Goal: Task Accomplishment & Management: Manage account settings

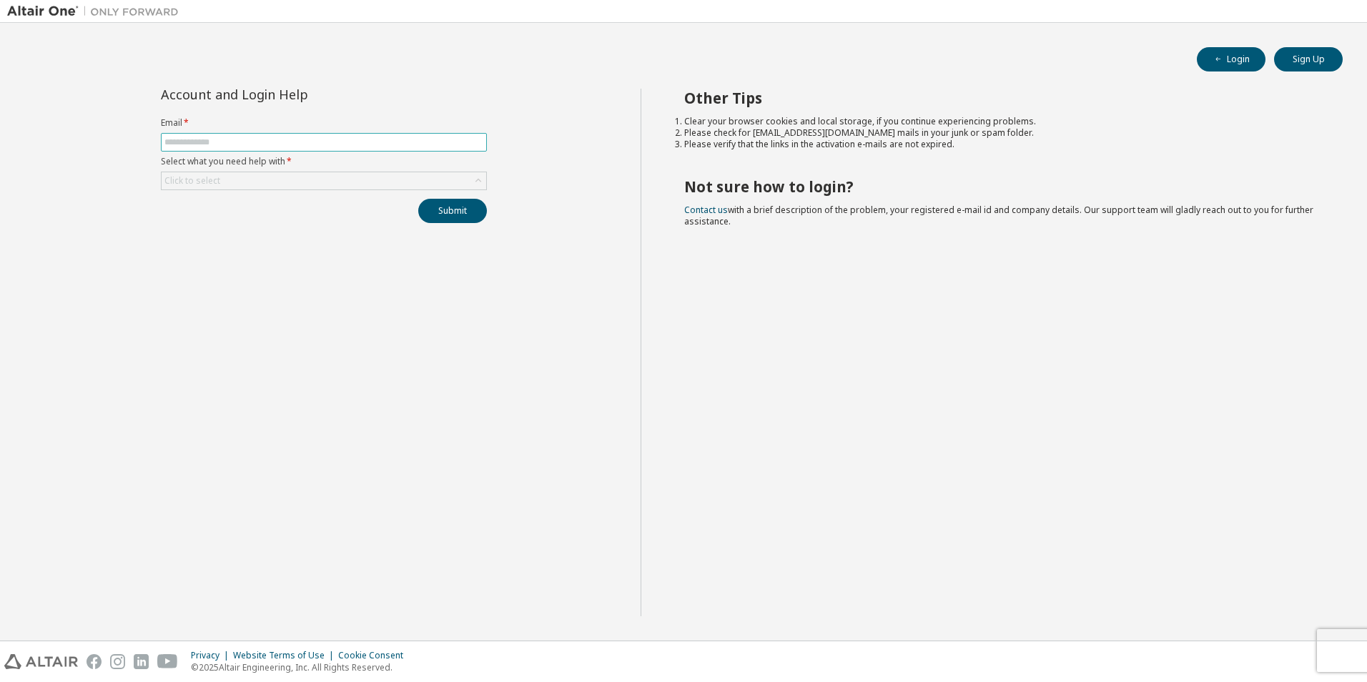
click at [289, 137] on input "text" at bounding box center [323, 142] width 319 height 11
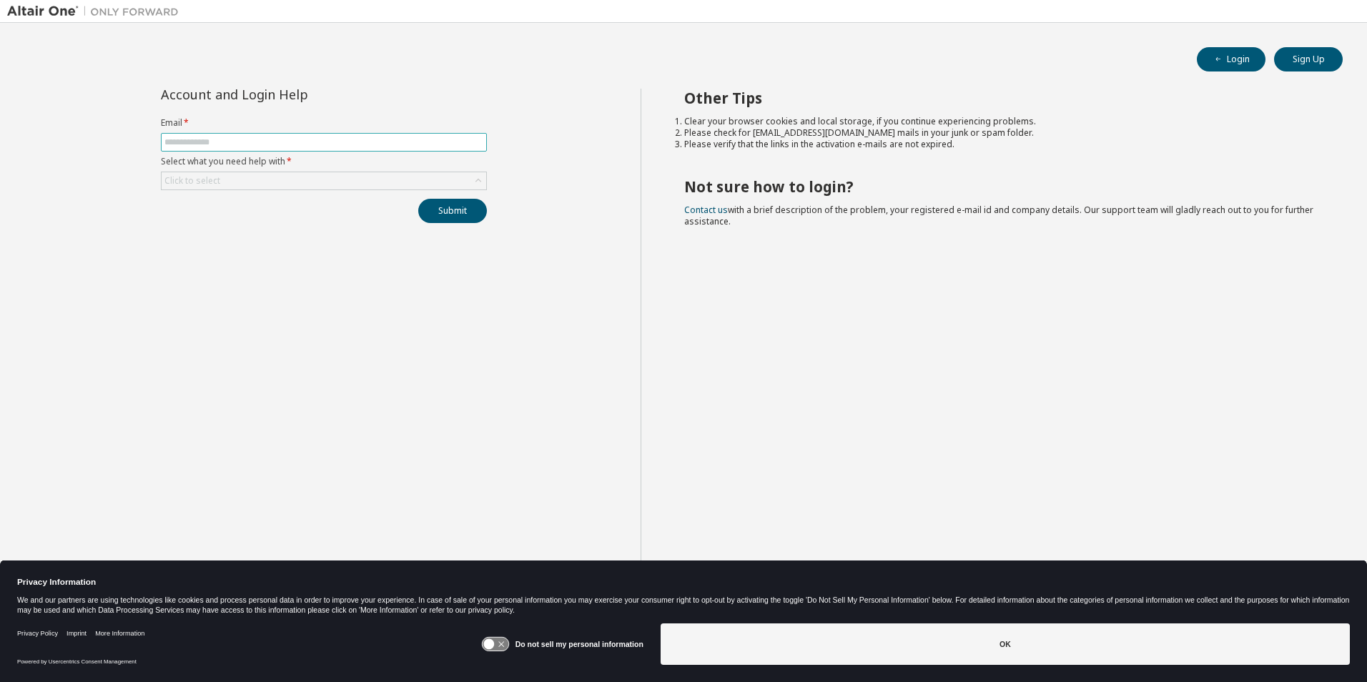
click at [294, 141] on input "text" at bounding box center [323, 142] width 319 height 11
type input "**********"
click at [257, 186] on div "Click to select" at bounding box center [324, 180] width 325 height 17
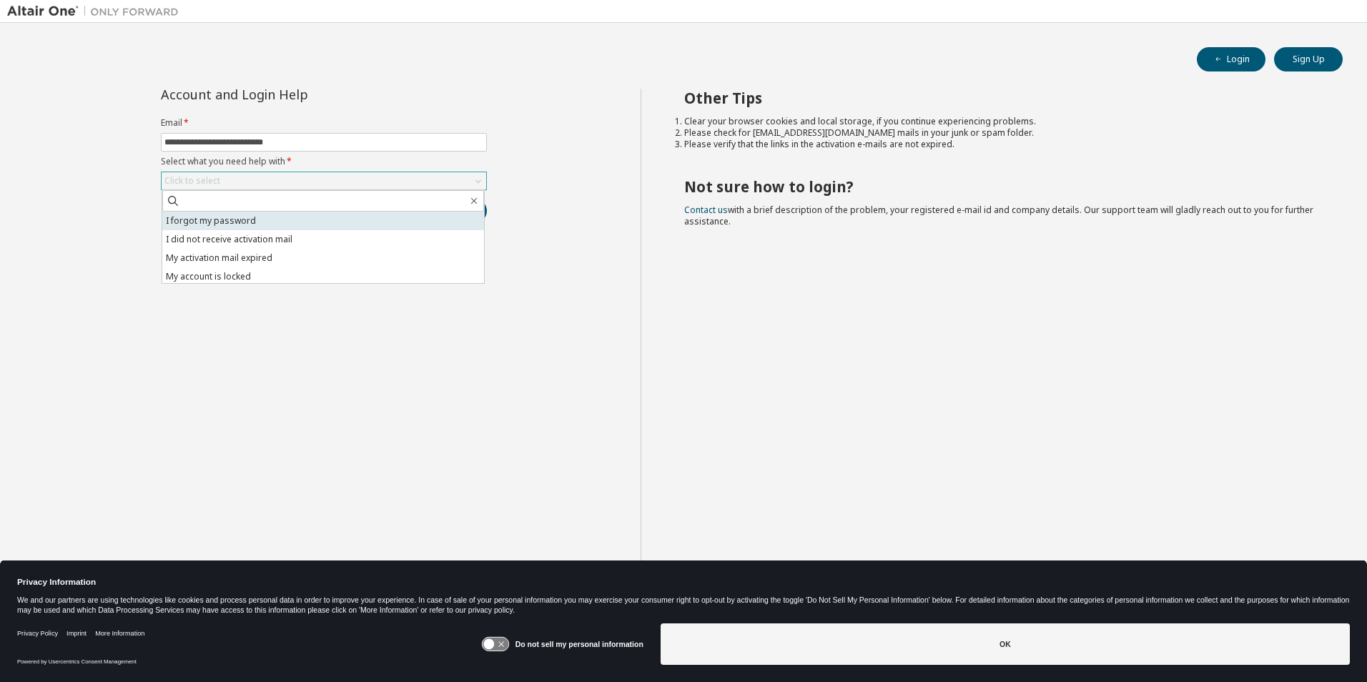
click at [271, 217] on li "I forgot my password" at bounding box center [323, 221] width 322 height 19
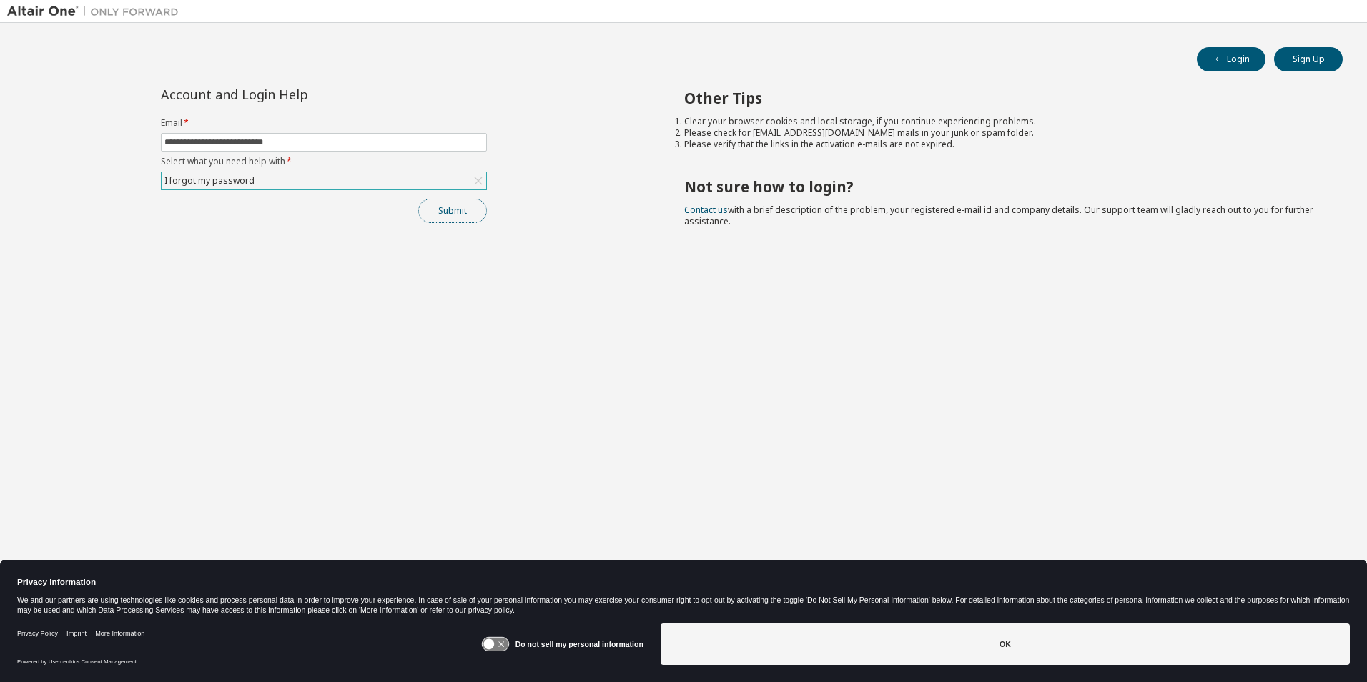
click at [435, 210] on button "Submit" at bounding box center [452, 211] width 69 height 24
click at [463, 210] on button "Submit" at bounding box center [452, 211] width 69 height 24
click at [415, 374] on div "**********" at bounding box center [323, 353] width 633 height 528
drag, startPoint x: 722, startPoint y: 215, endPoint x: 693, endPoint y: 162, distance: 61.1
click at [693, 162] on div "Other Tips Clear your browser cookies and local storage, if you continue experi…" at bounding box center [1001, 353] width 720 height 528
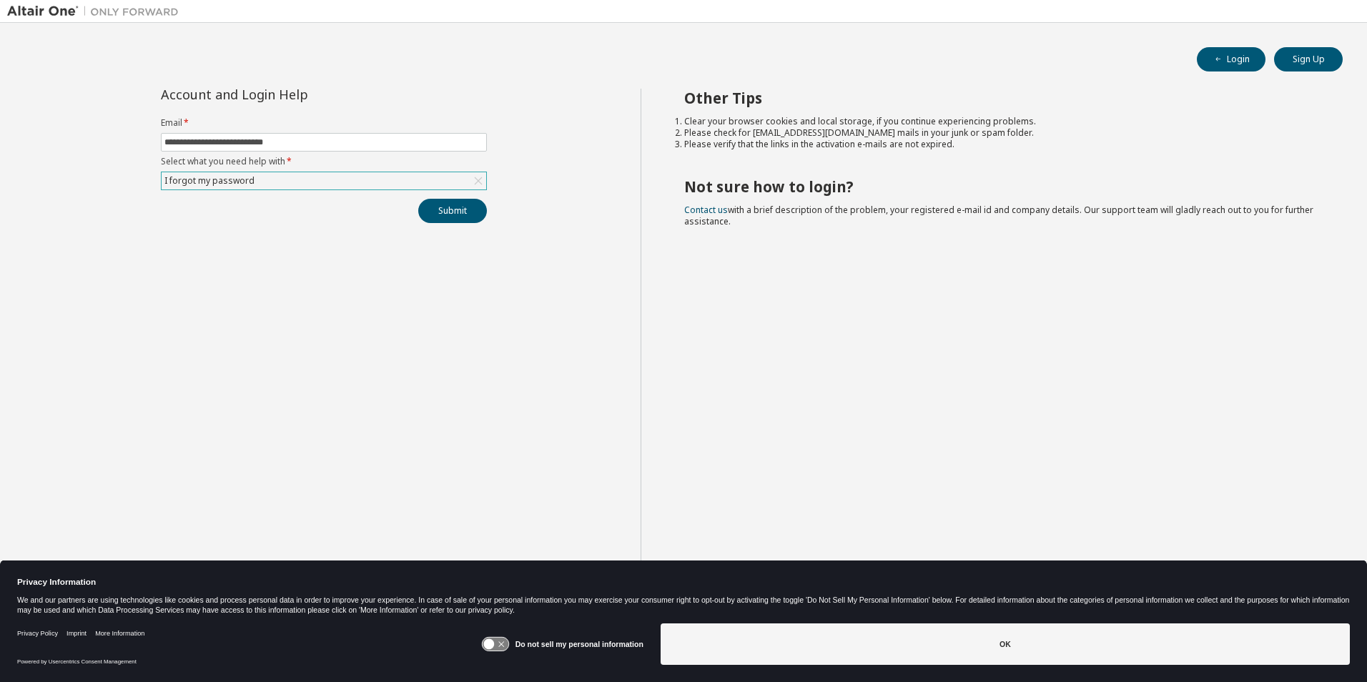
drag, startPoint x: 693, startPoint y: 162, endPoint x: 673, endPoint y: 179, distance: 25.8
click at [673, 179] on div "Other Tips Clear your browser cookies and local storage, if you continue experi…" at bounding box center [1001, 353] width 720 height 528
click at [61, 11] on img at bounding box center [96, 11] width 179 height 14
click at [1239, 61] on button "Login" at bounding box center [1231, 59] width 69 height 24
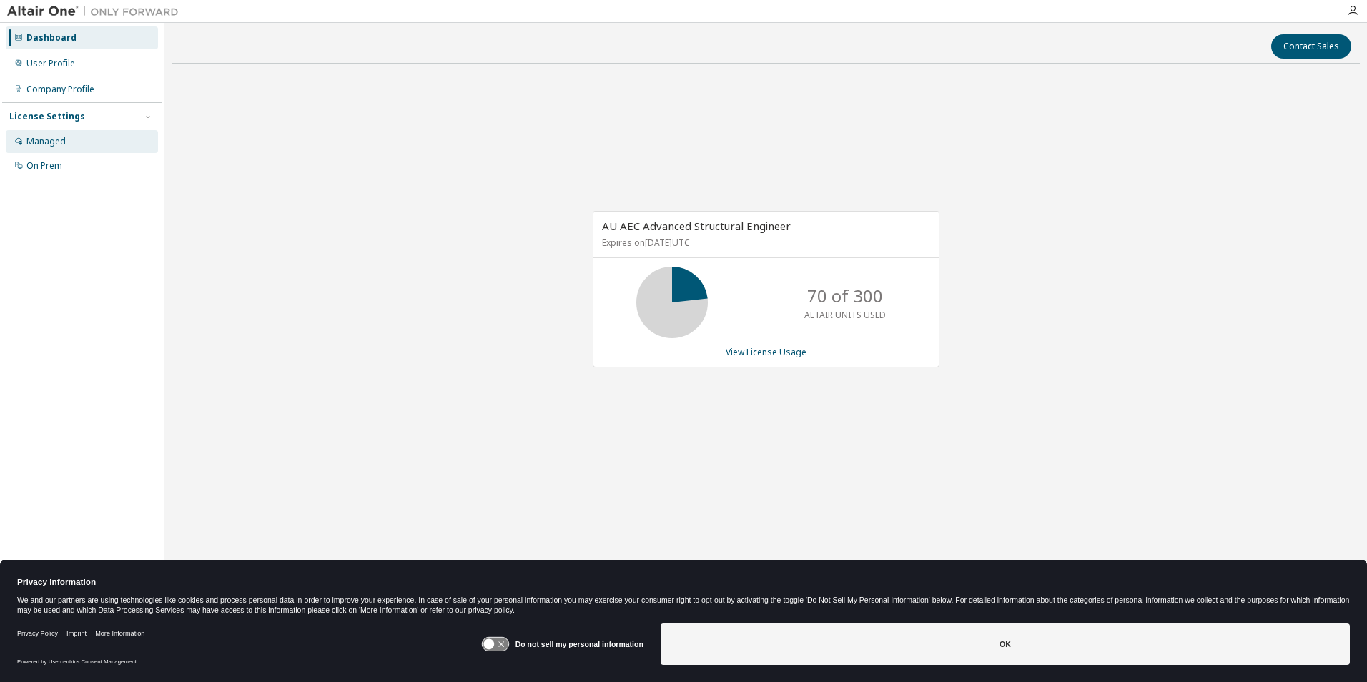
click at [94, 137] on div "Managed" at bounding box center [82, 141] width 152 height 23
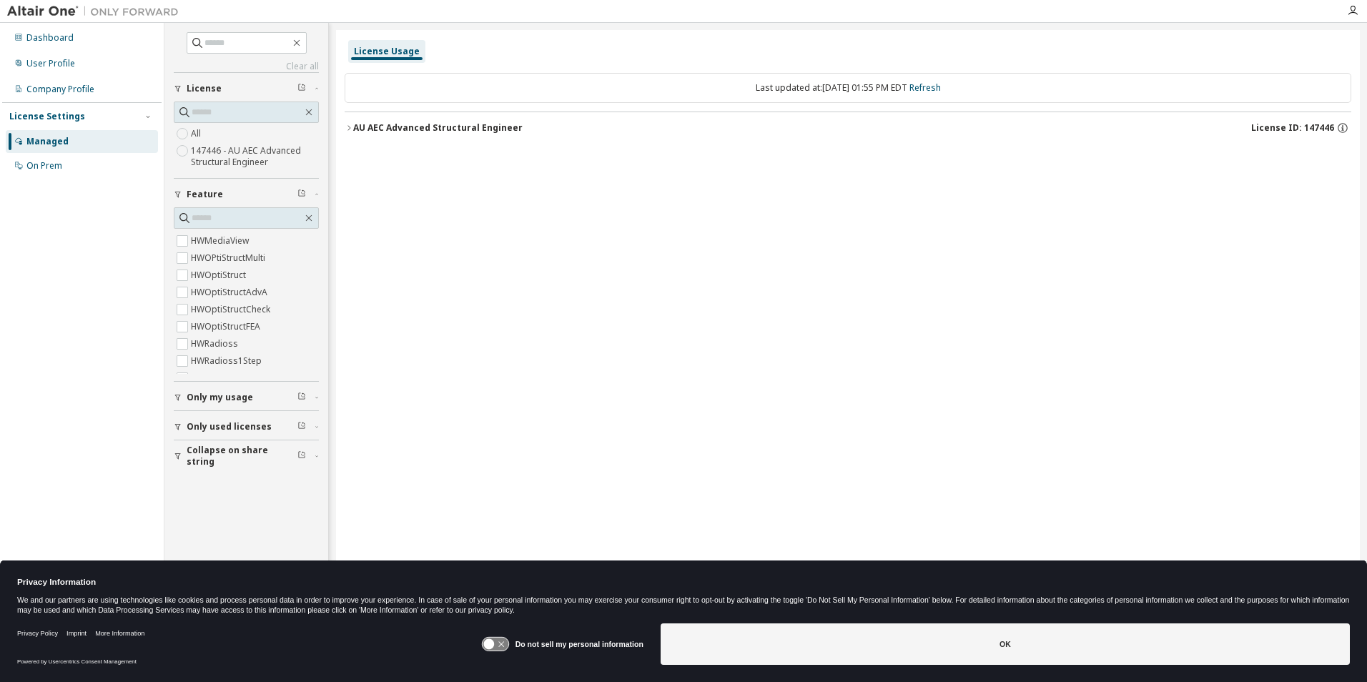
scroll to position [971, 0]
click at [249, 423] on span "Only used licenses" at bounding box center [229, 426] width 85 height 11
click at [96, 135] on div "Managed" at bounding box center [82, 141] width 152 height 23
click at [119, 92] on div "Company Profile" at bounding box center [82, 89] width 152 height 23
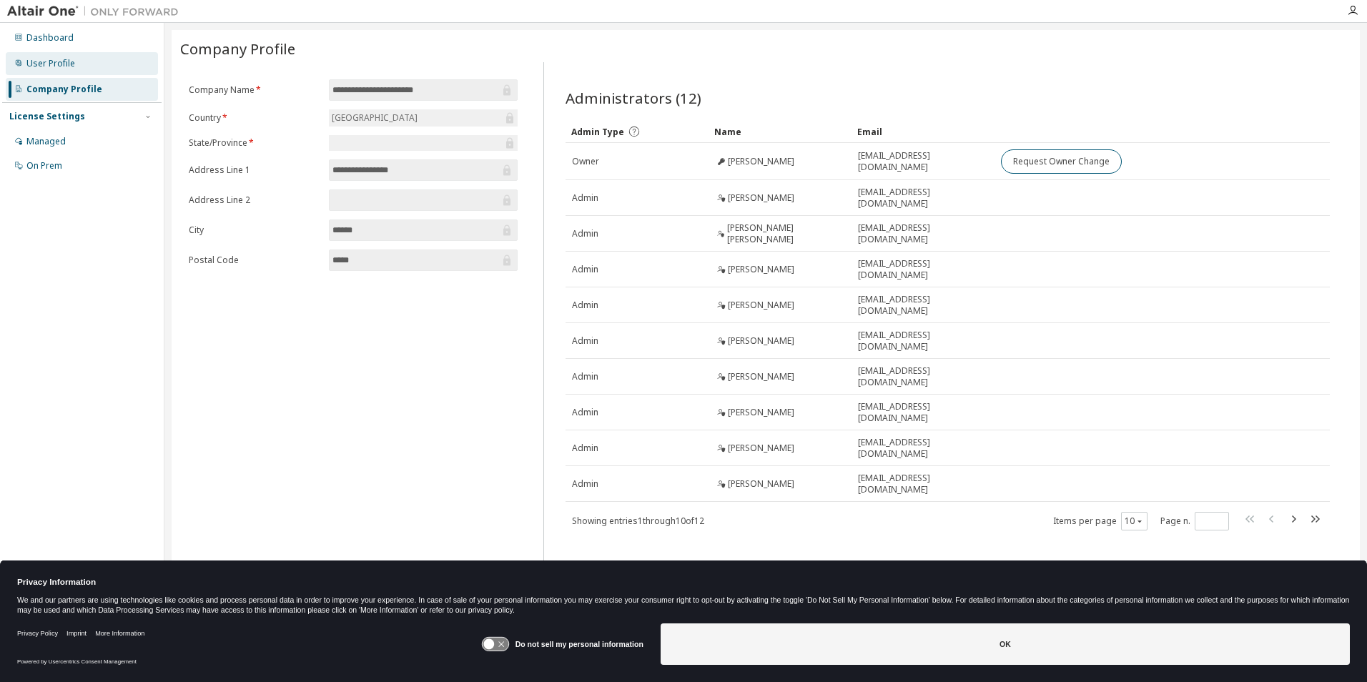
click at [94, 65] on div "User Profile" at bounding box center [82, 63] width 152 height 23
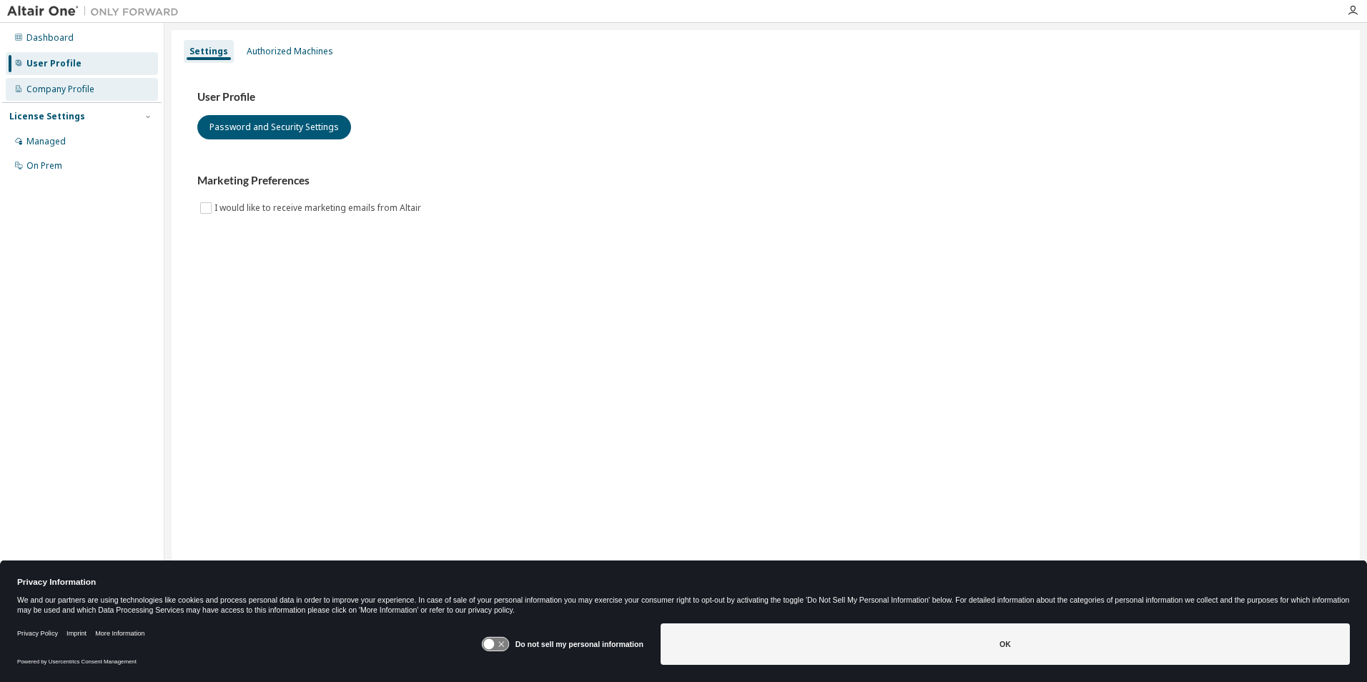
click at [98, 92] on div "Company Profile" at bounding box center [82, 89] width 152 height 23
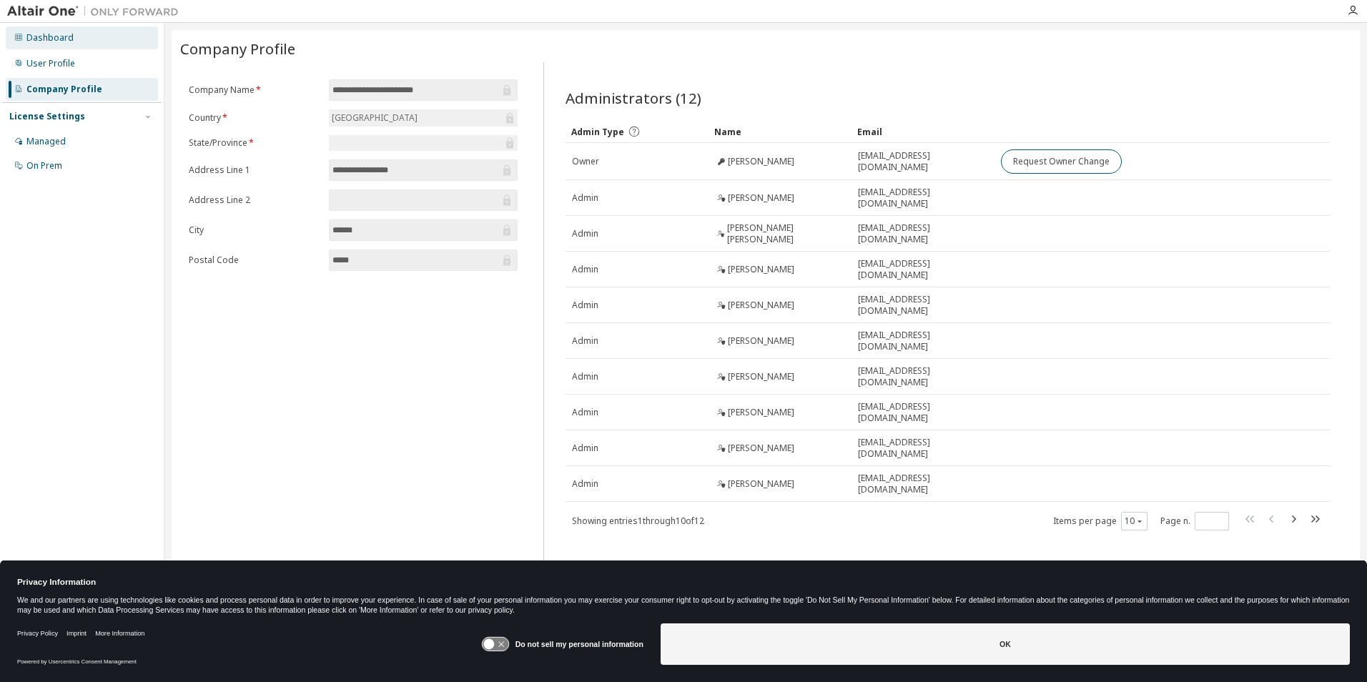
click at [87, 35] on div "Dashboard" at bounding box center [82, 37] width 152 height 23
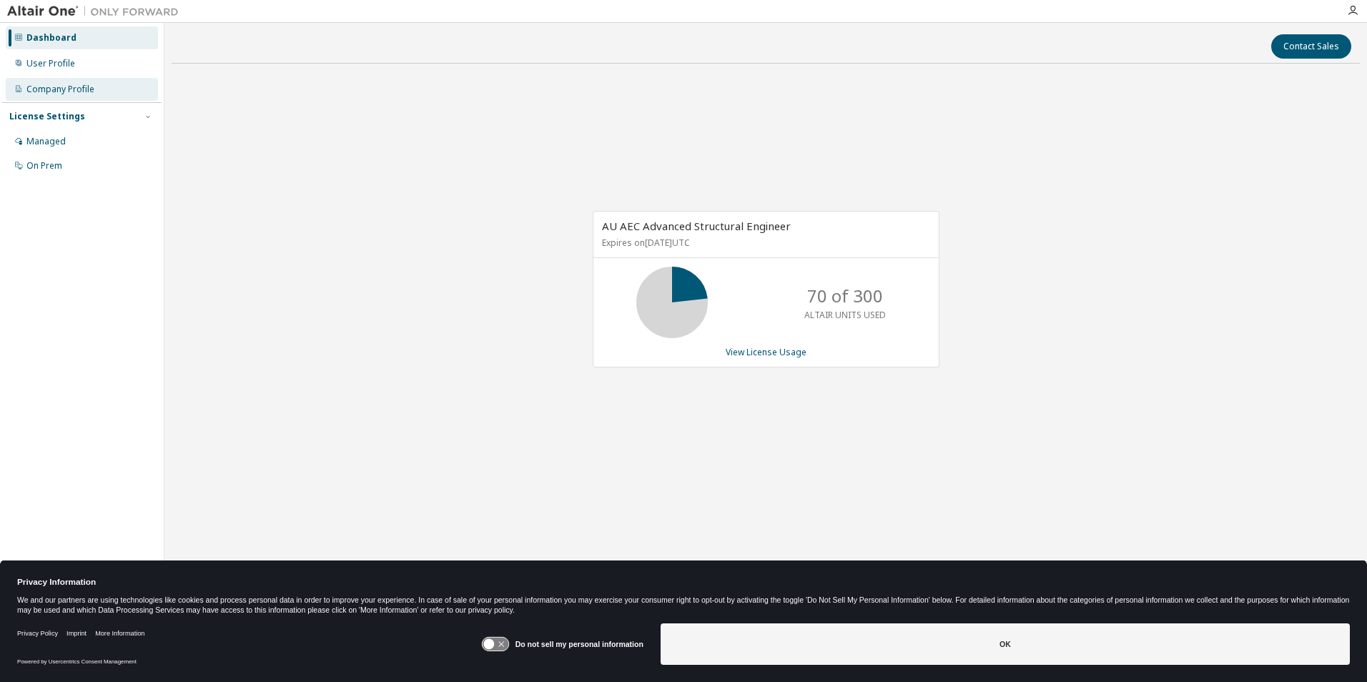
click at [80, 85] on div "Company Profile" at bounding box center [60, 89] width 68 height 11
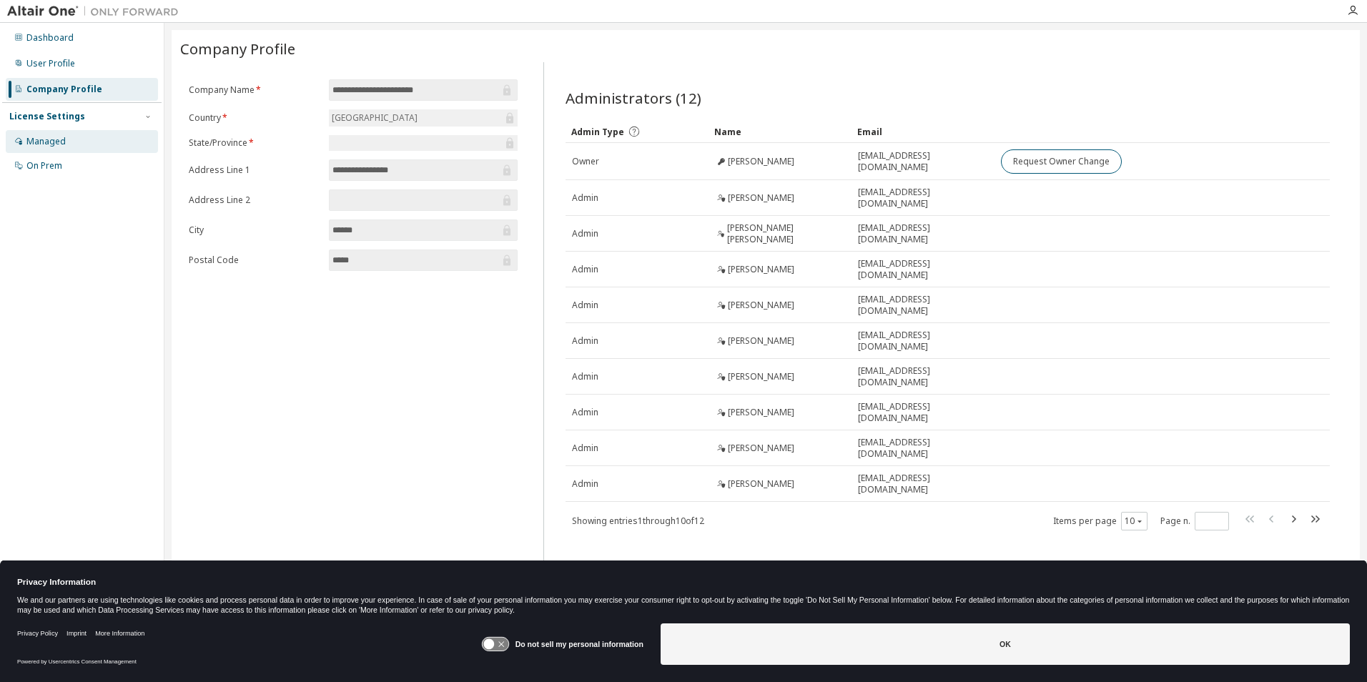
click at [89, 139] on div "Managed" at bounding box center [82, 141] width 152 height 23
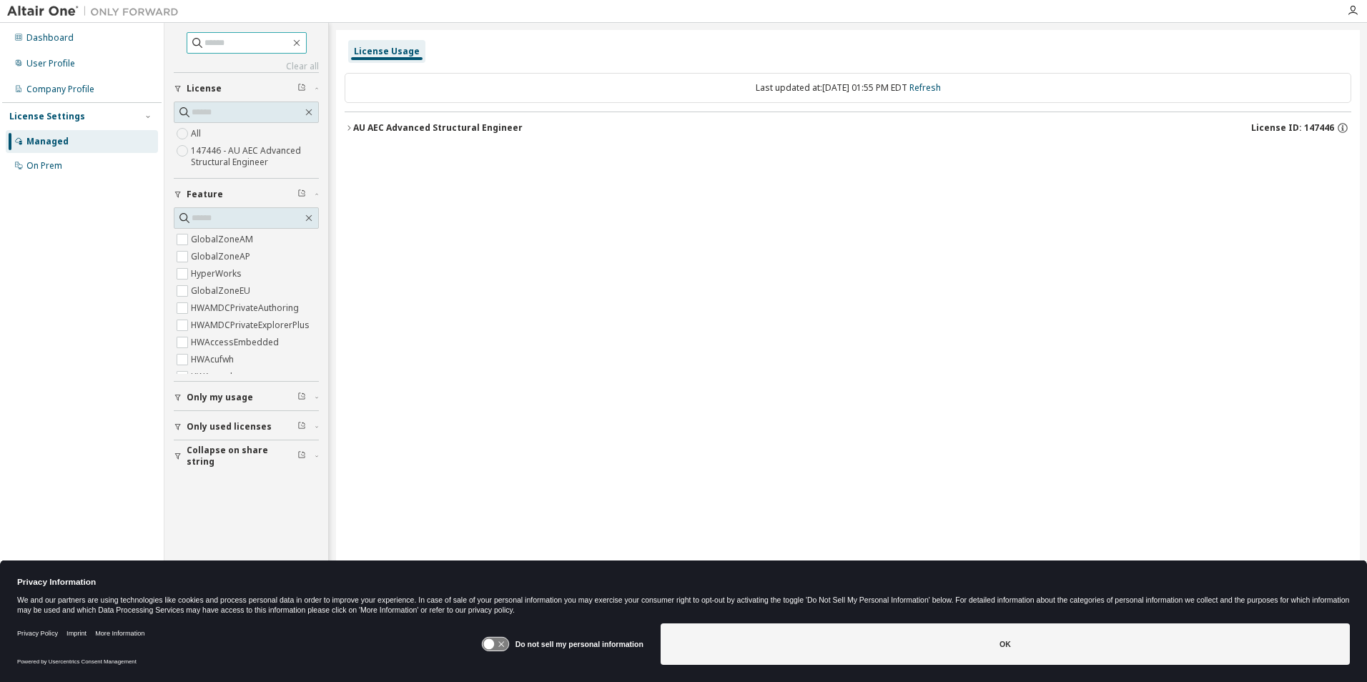
click at [255, 41] on input "text" at bounding box center [247, 43] width 86 height 14
type input "********"
click at [229, 271] on label "HyperWorks" at bounding box center [218, 273] width 54 height 17
click at [225, 239] on label "HyperWorks" at bounding box center [218, 239] width 54 height 17
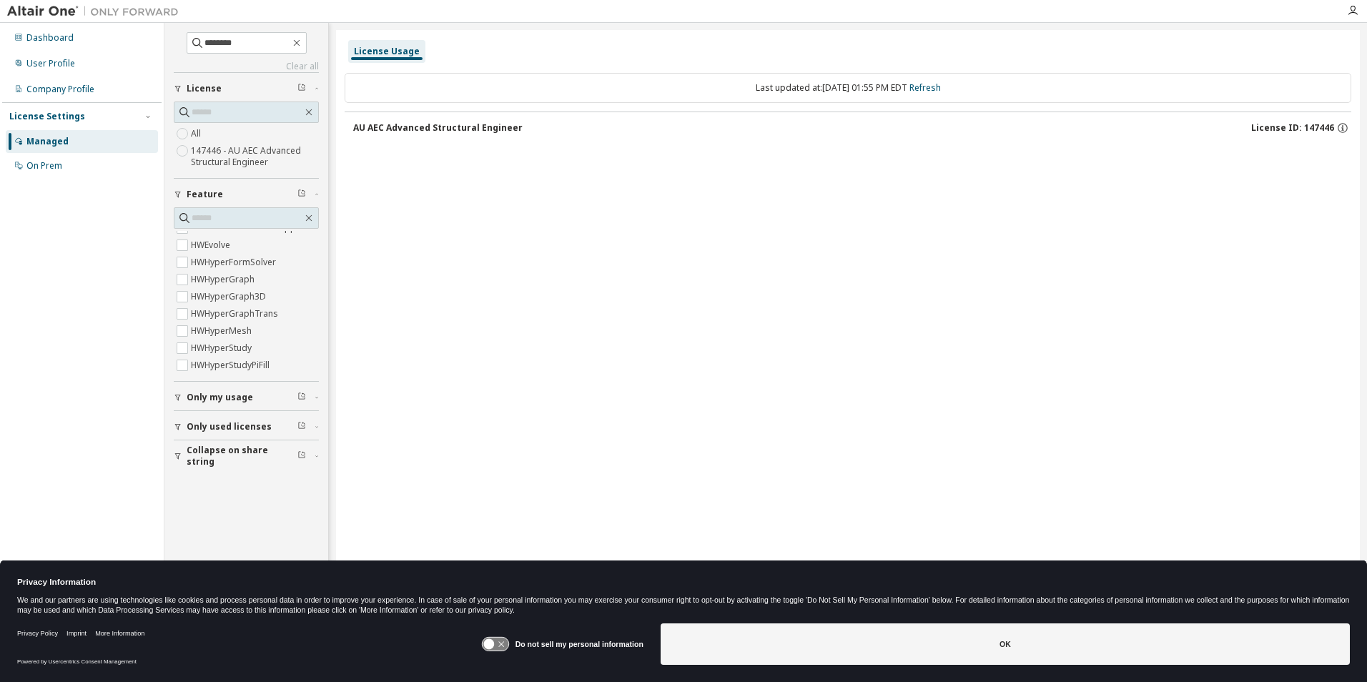
click at [239, 402] on span "Only my usage" at bounding box center [220, 397] width 66 height 11
click at [258, 465] on span "Only used licenses" at bounding box center [229, 468] width 85 height 11
click at [259, 533] on span "Collapse on share string" at bounding box center [242, 539] width 111 height 23
click at [498, 647] on icon at bounding box center [495, 645] width 26 height 14
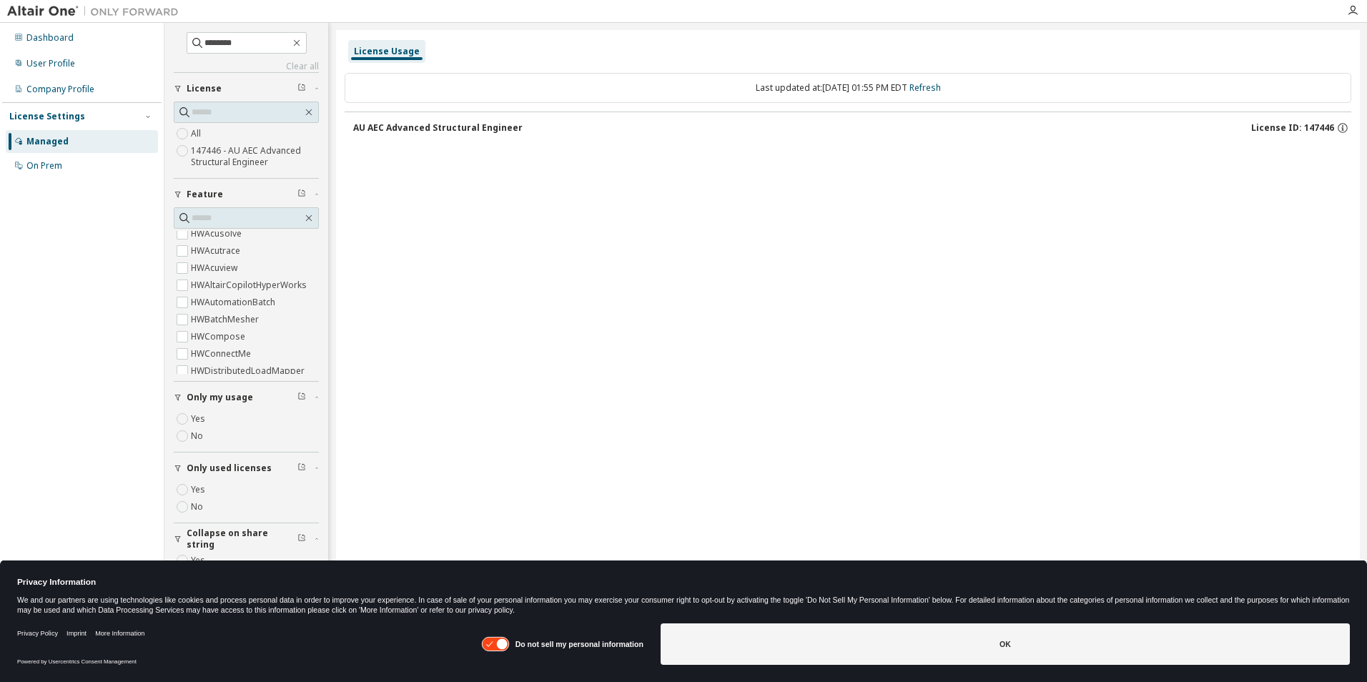
click at [244, 162] on label "147446 - AU AEC Advanced Structural Engineer" at bounding box center [255, 156] width 128 height 29
drag, startPoint x: 95, startPoint y: 169, endPoint x: 89, endPoint y: 159, distance: 11.9
click at [95, 169] on div "On Prem" at bounding box center [82, 165] width 152 height 23
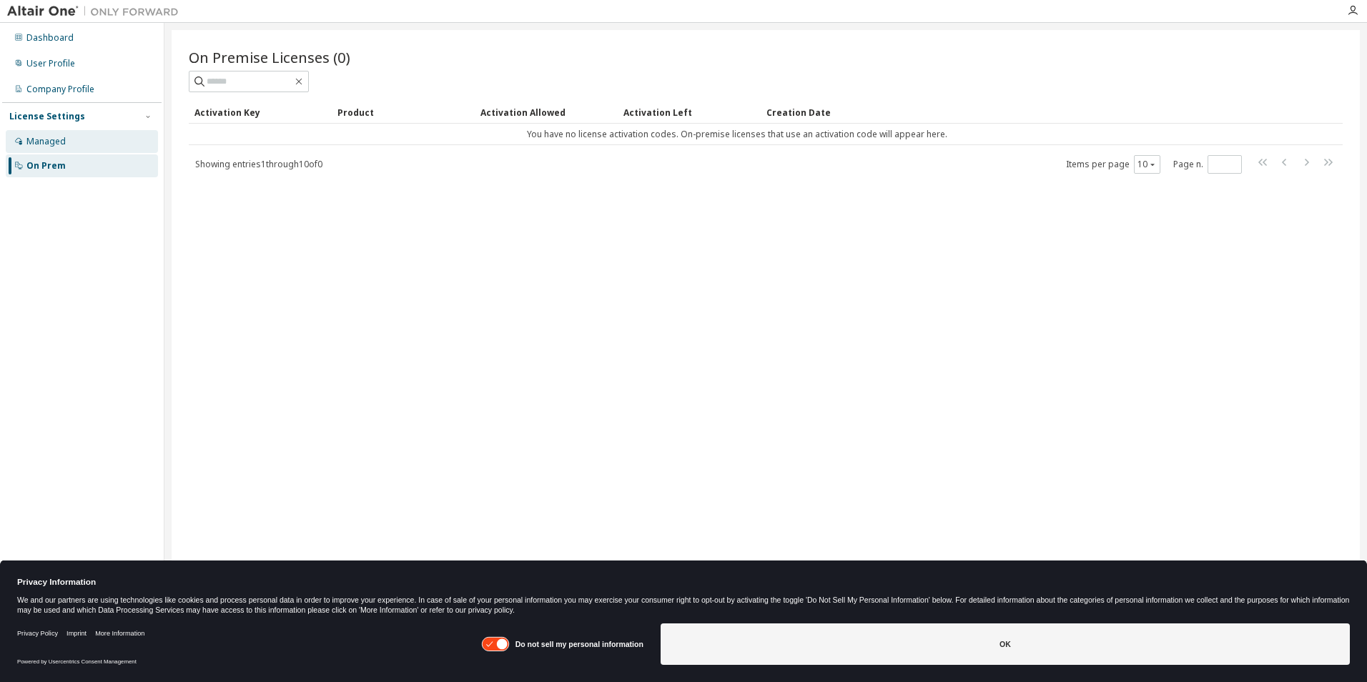
click at [91, 145] on div "Managed" at bounding box center [82, 141] width 152 height 23
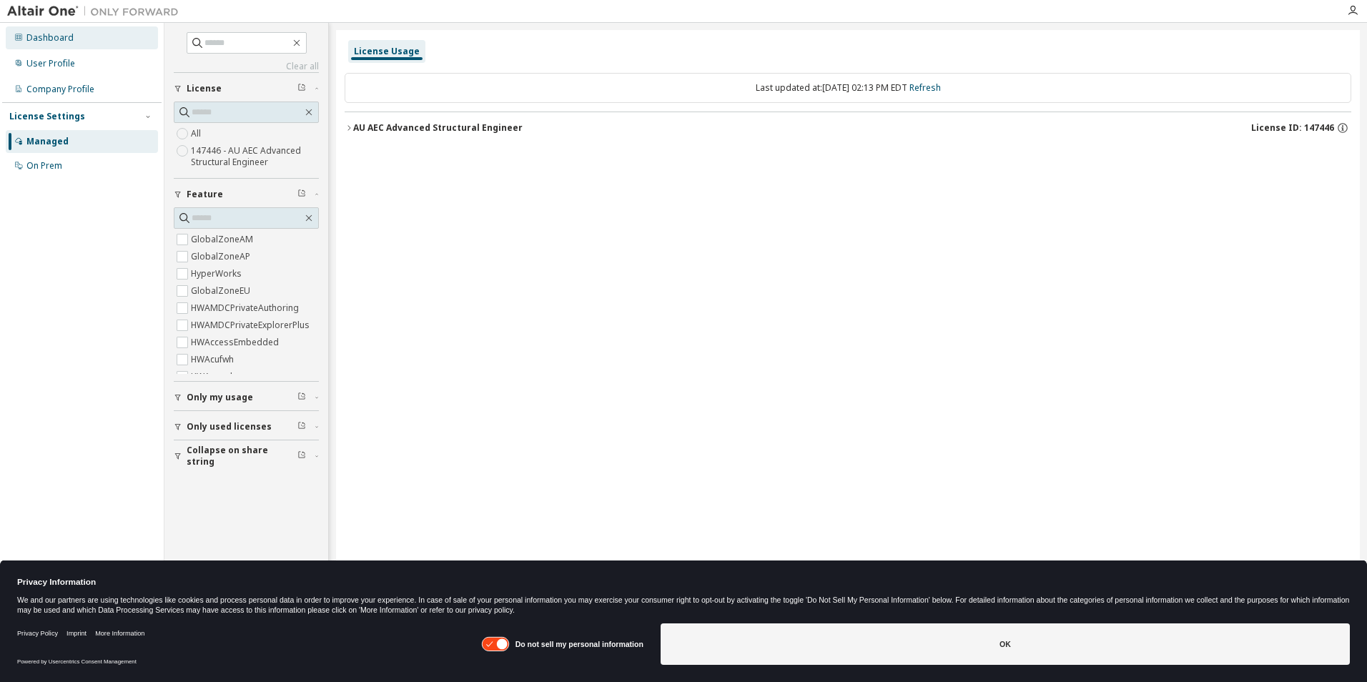
click at [74, 45] on div "Dashboard" at bounding box center [82, 37] width 152 height 23
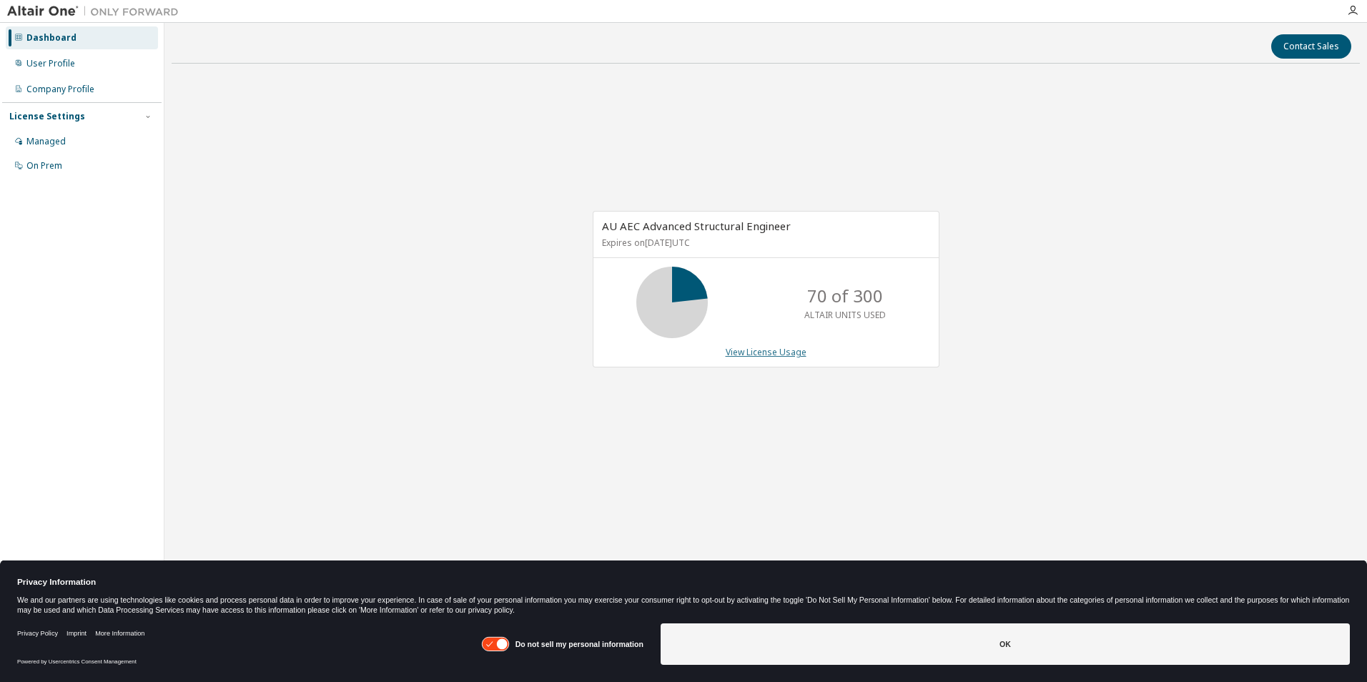
click at [798, 346] on link "View License Usage" at bounding box center [766, 352] width 81 height 12
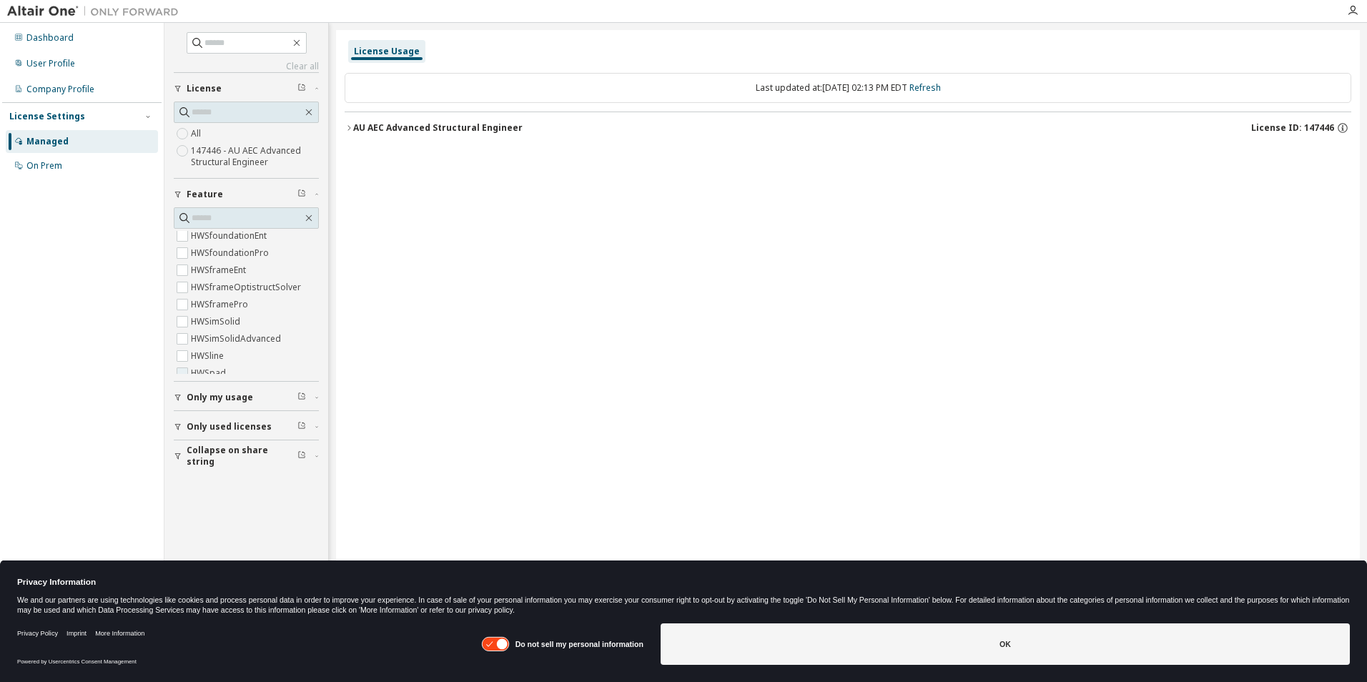
scroll to position [1287, 0]
click at [205, 328] on label "HWSframePro" at bounding box center [221, 325] width 60 height 17
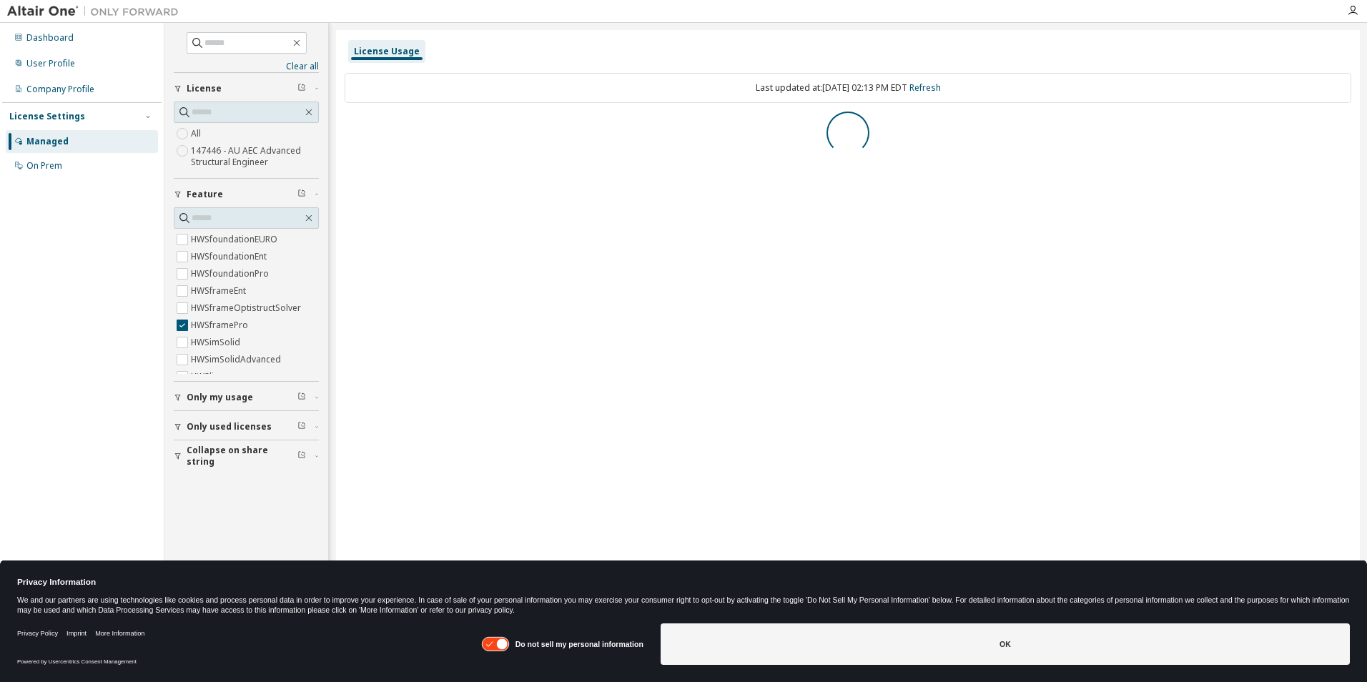
scroll to position [0, 0]
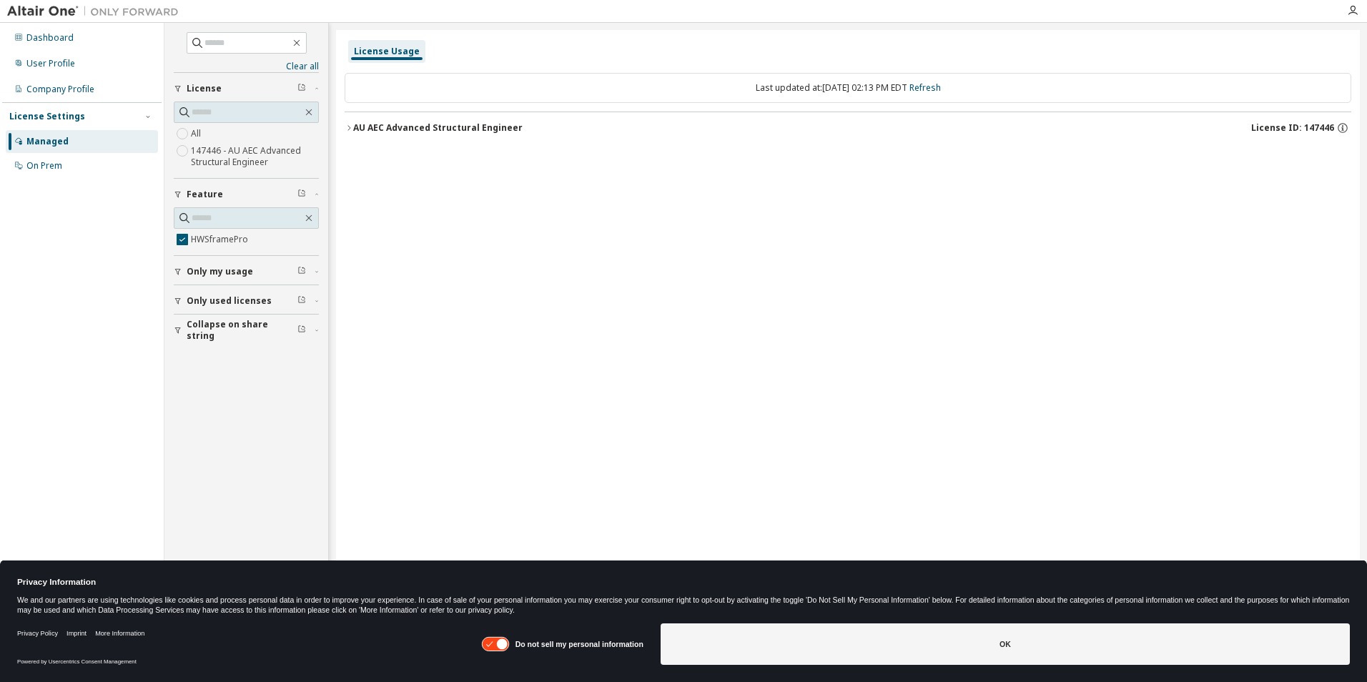
click at [365, 129] on div "AU AEC Advanced Structural Engineer" at bounding box center [437, 127] width 169 height 11
click at [307, 219] on icon "button" at bounding box center [308, 217] width 11 height 11
click at [287, 250] on div "HWSframePro" at bounding box center [246, 231] width 145 height 48
click at [280, 245] on span "HWSframePro" at bounding box center [246, 239] width 145 height 17
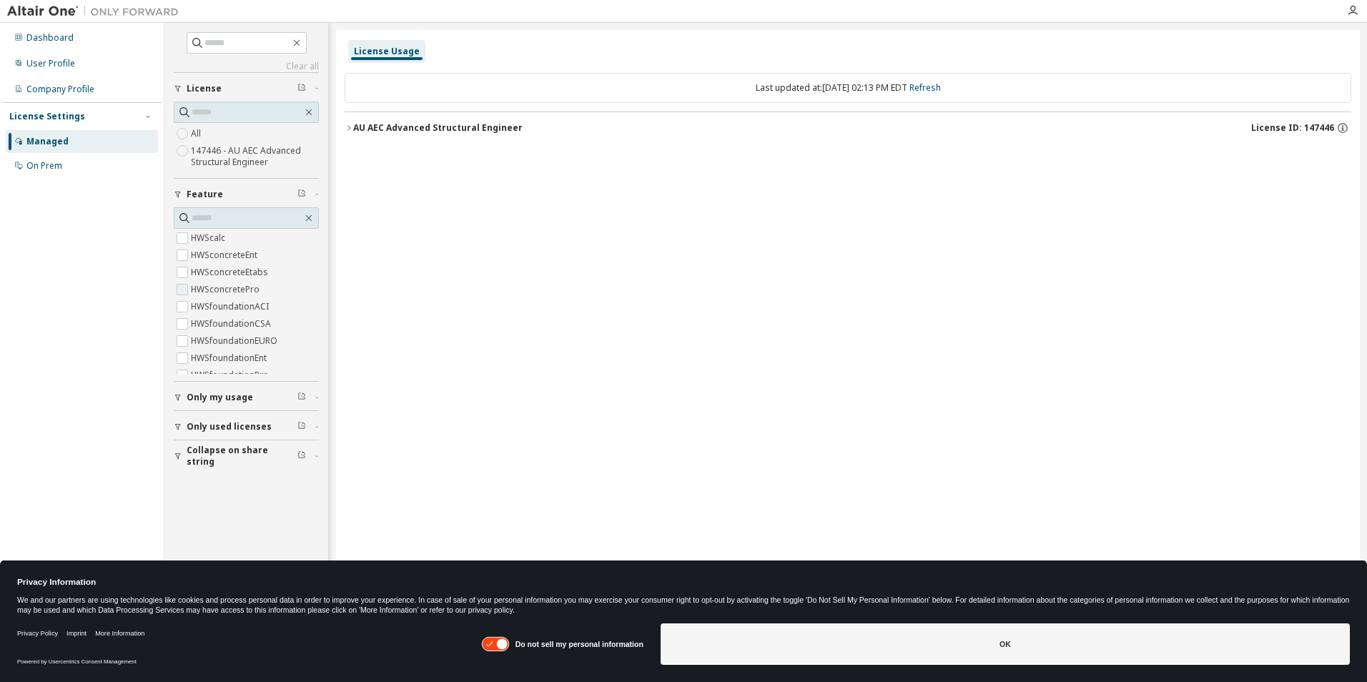
click at [284, 290] on span "HWSconcretePro" at bounding box center [246, 289] width 145 height 17
click at [224, 292] on label "HWSconcretePro" at bounding box center [226, 289] width 71 height 17
click at [458, 135] on button "AU AEC Advanced Structural Engineer License ID: 147446" at bounding box center [848, 127] width 1007 height 31
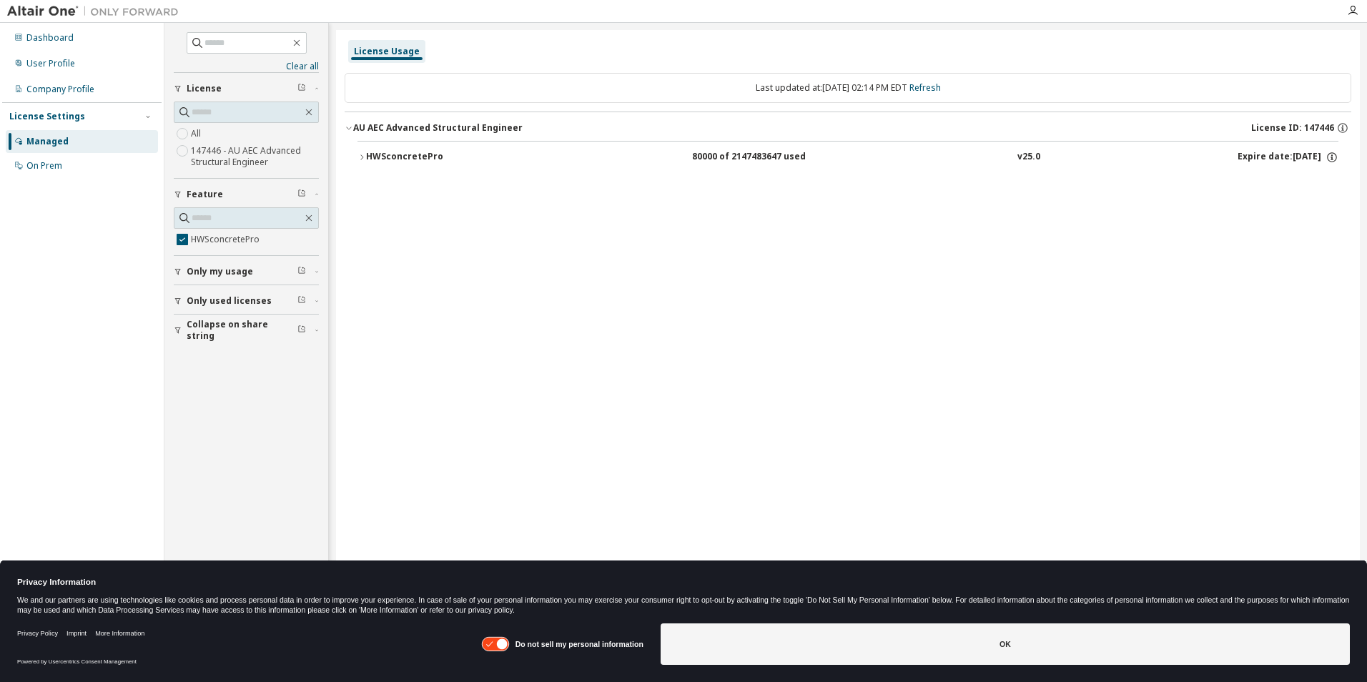
click at [1318, 124] on span "License ID: 147446" at bounding box center [1292, 127] width 83 height 11
click at [752, 163] on div "80000 of 2147483647 used" at bounding box center [756, 157] width 129 height 13
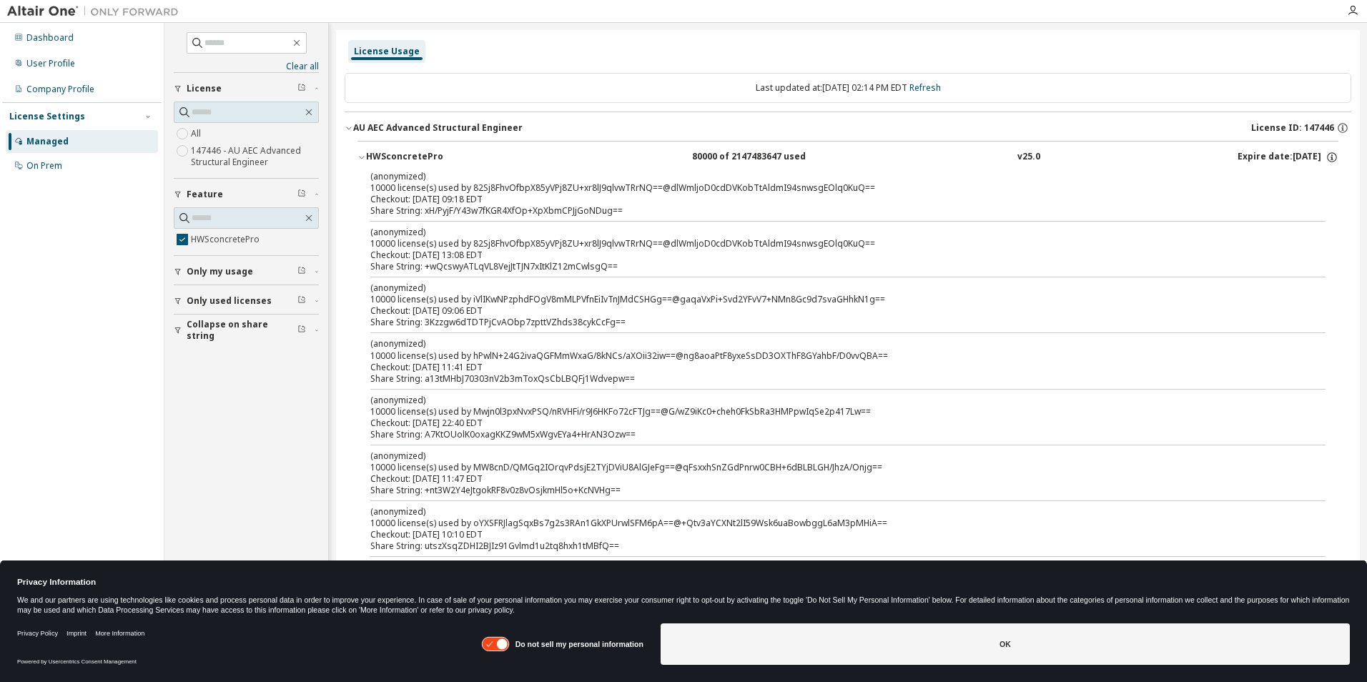
click at [752, 162] on div "80000 of 2147483647 used" at bounding box center [756, 157] width 129 height 13
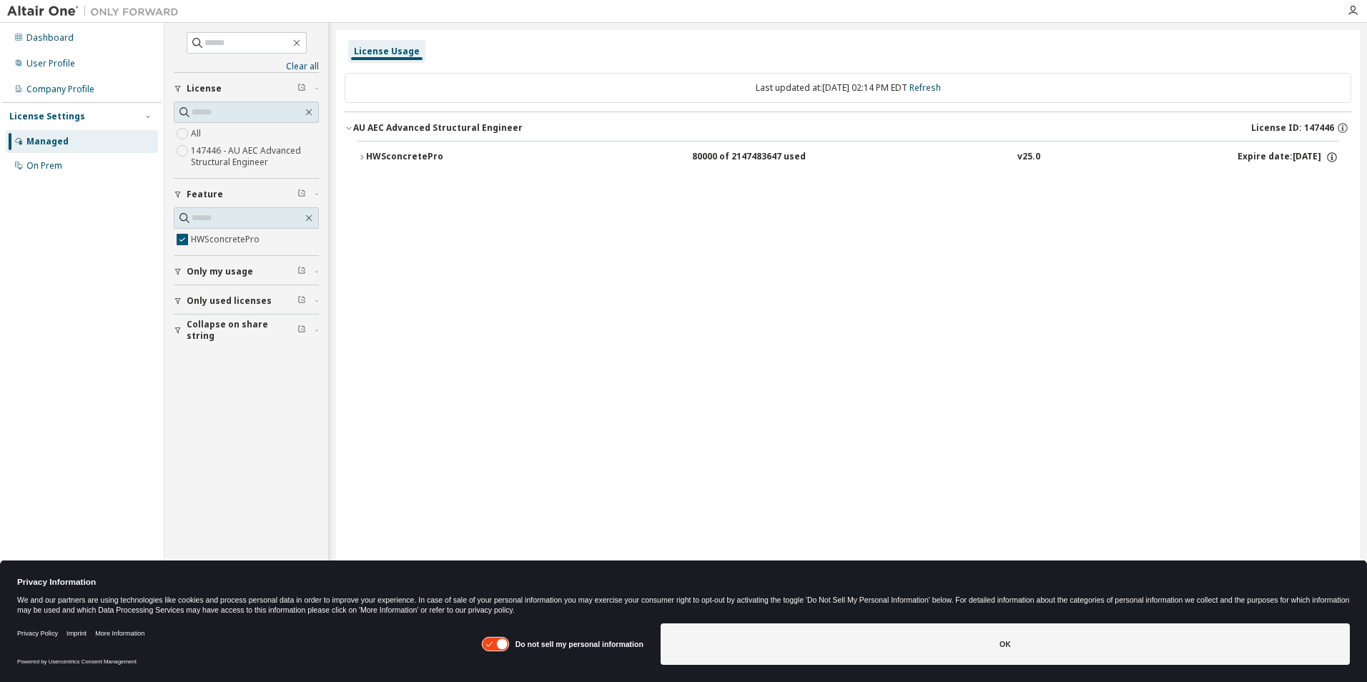
click at [588, 349] on div "License Usage Last updated at: Fri 2025-09-05 02:14 PM EDT Refresh AU AEC Advan…" at bounding box center [848, 331] width 1024 height 603
